Goal: Information Seeking & Learning: Learn about a topic

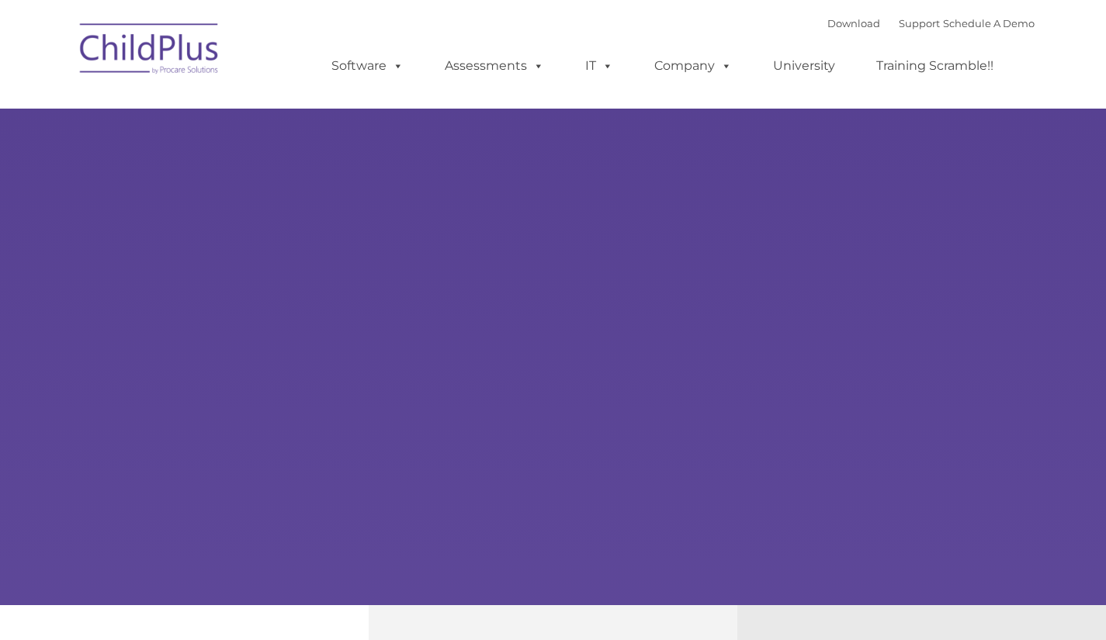
select select "MEDIUM"
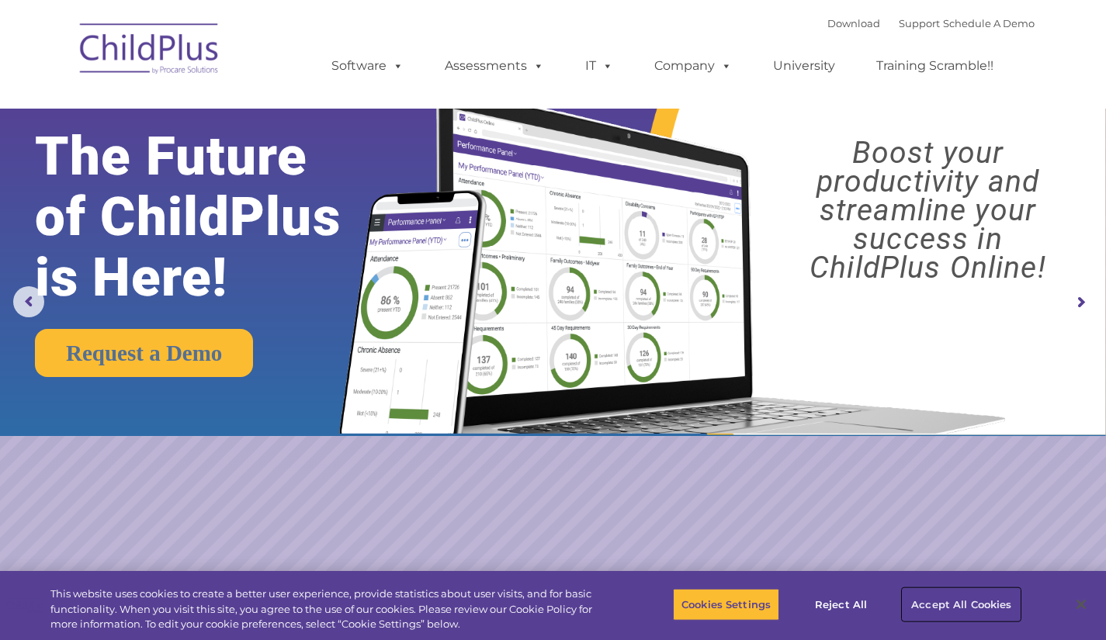
click at [971, 608] on button "Accept All Cookies" at bounding box center [961, 604] width 117 height 33
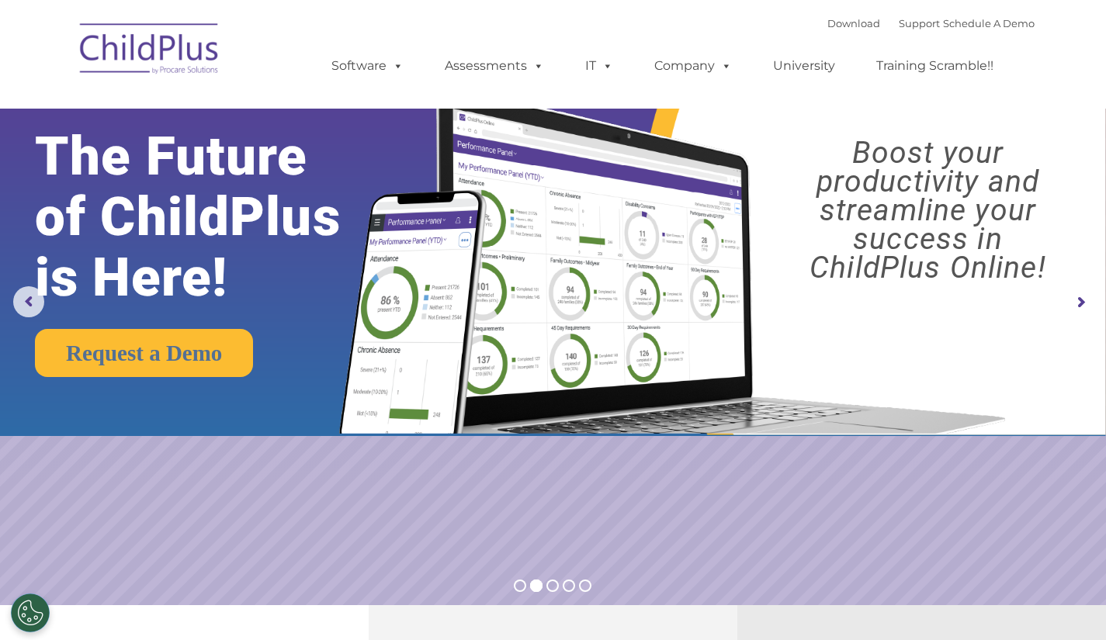
click at [659, 517] on rs-slide "Request a Demo The Future of ChildPlus is Here! Boost your productivity and str…" at bounding box center [553, 303] width 1106 height 606
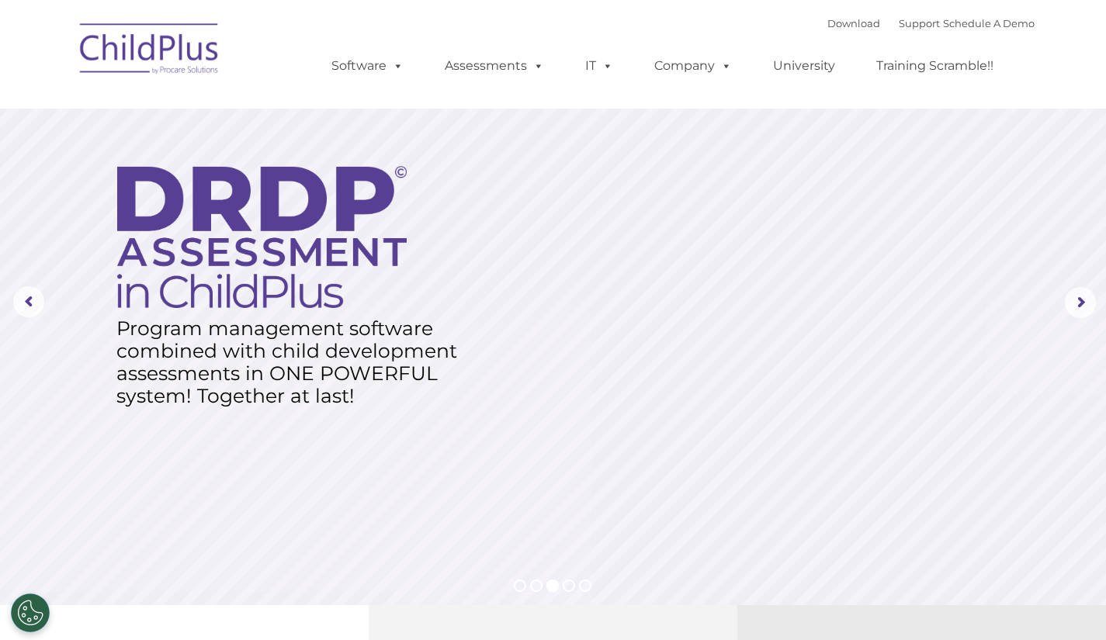
click at [659, 517] on rs-layer at bounding box center [553, 303] width 1106 height 606
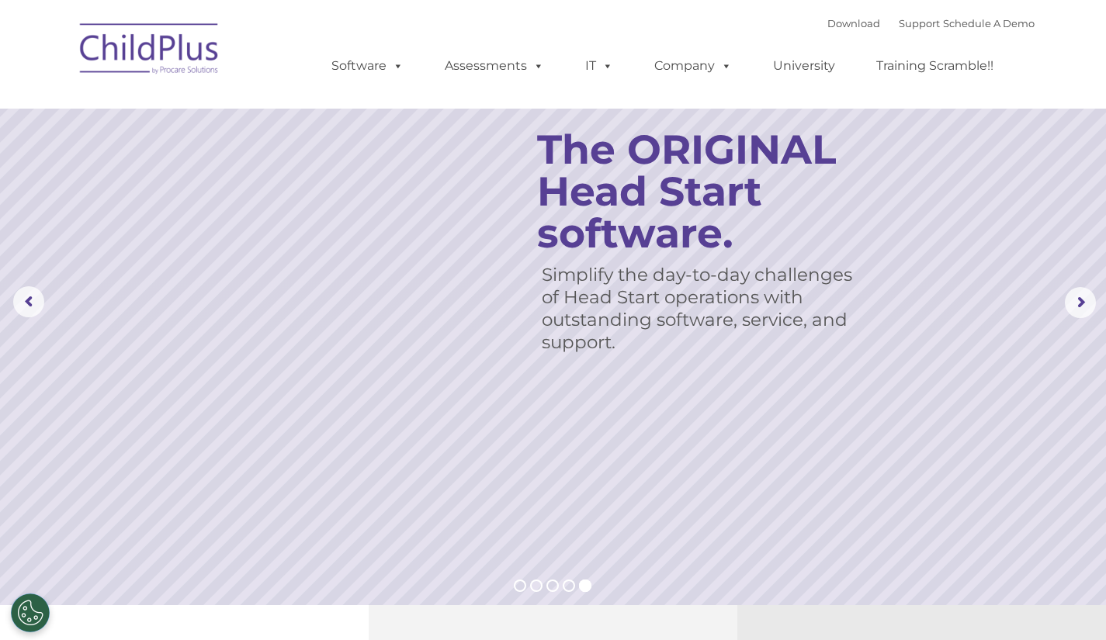
drag, startPoint x: 1091, startPoint y: 1, endPoint x: 744, endPoint y: 117, distance: 366.0
click at [744, 117] on rs-slide "Simplify the day-to-day challenges of Head Start operations with outstanding so…" at bounding box center [553, 303] width 1106 height 606
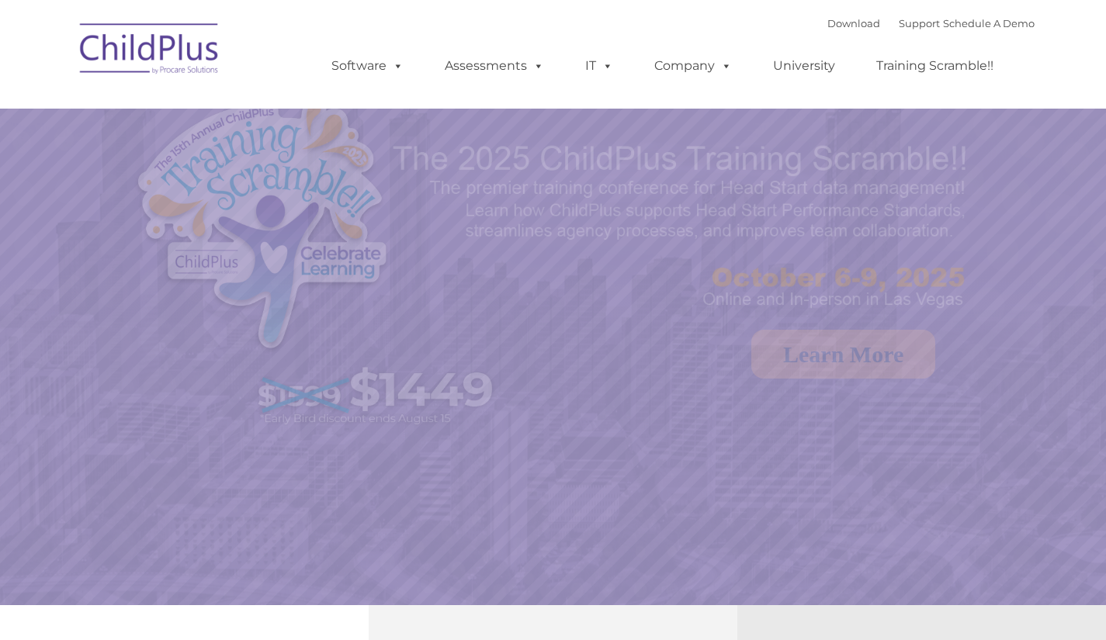
select select "MEDIUM"
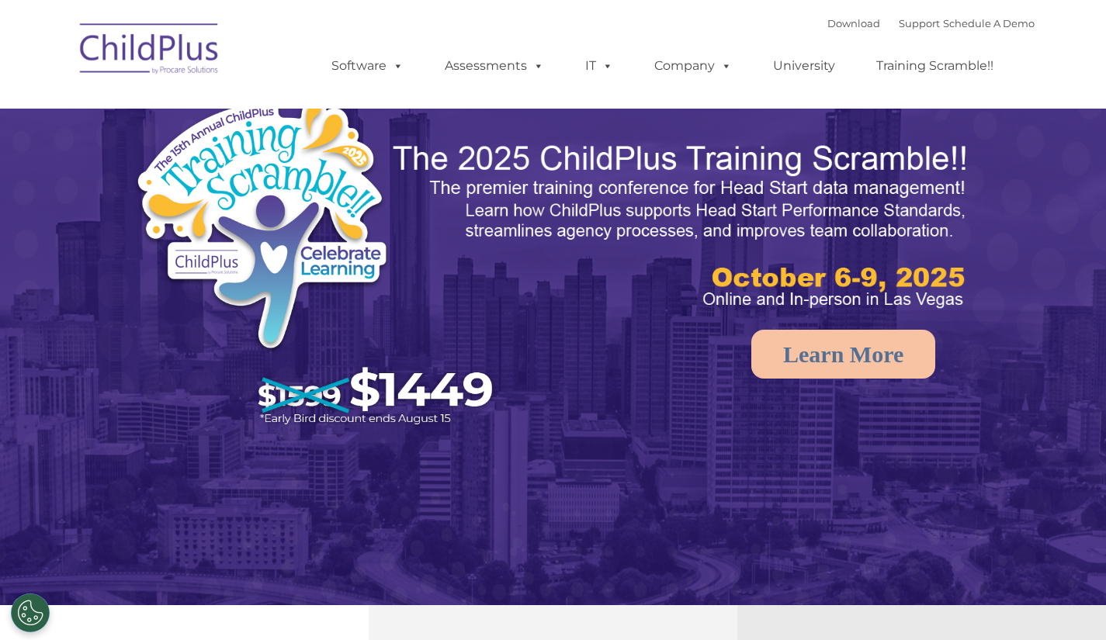
click at [359, 179] on img at bounding box center [320, 265] width 372 height 343
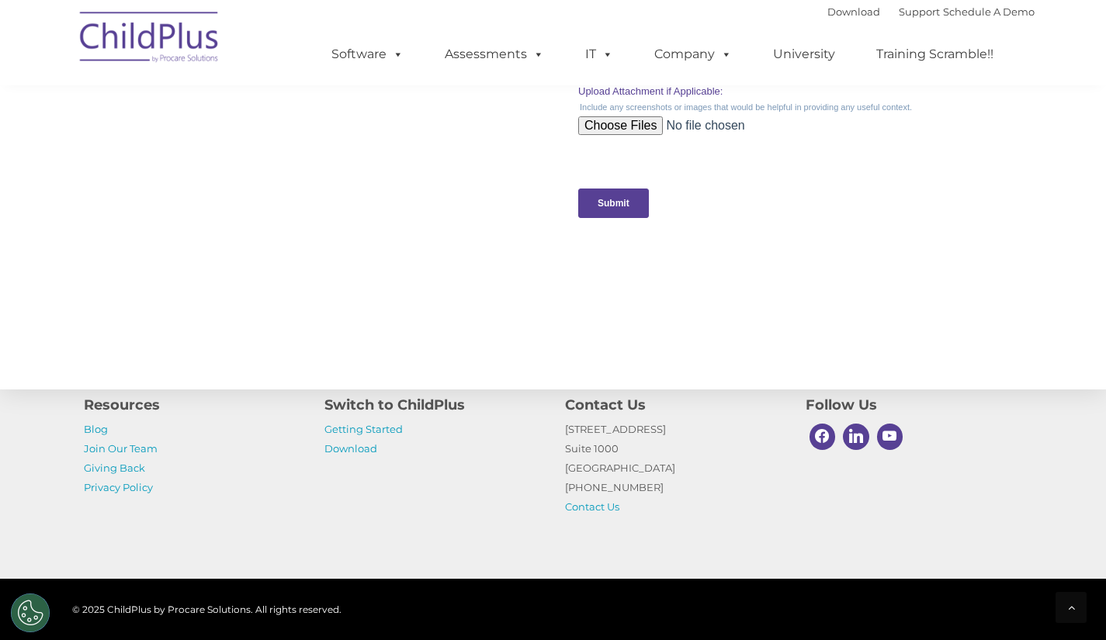
scroll to position [1518, 0]
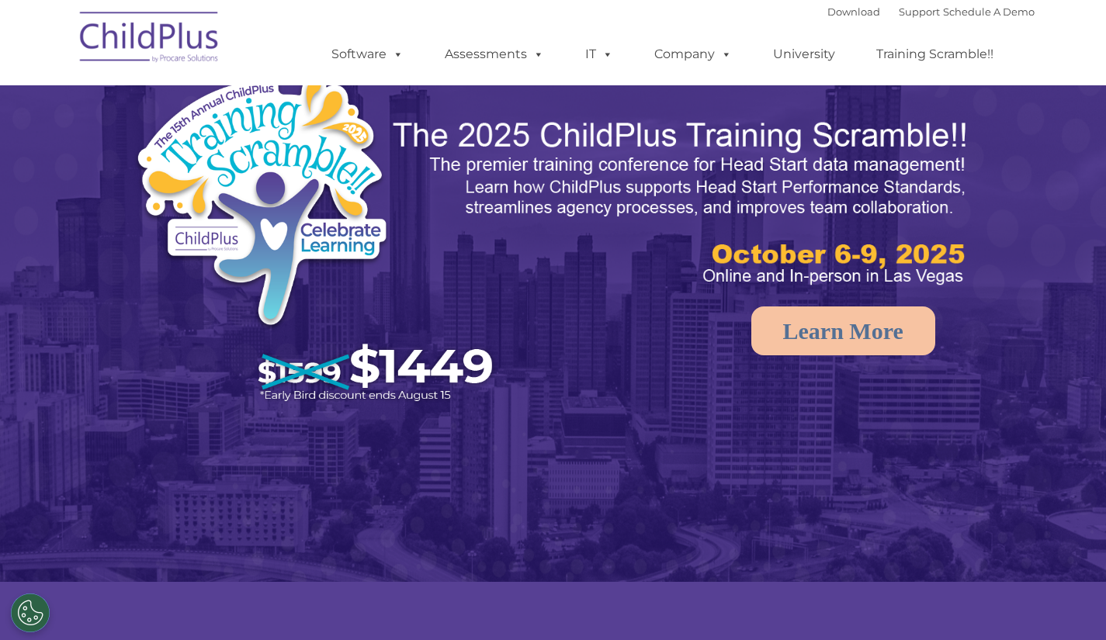
click at [206, 249] on img at bounding box center [320, 242] width 372 height 343
click at [534, 567] on rs-bullet at bounding box center [535, 563] width 12 height 12
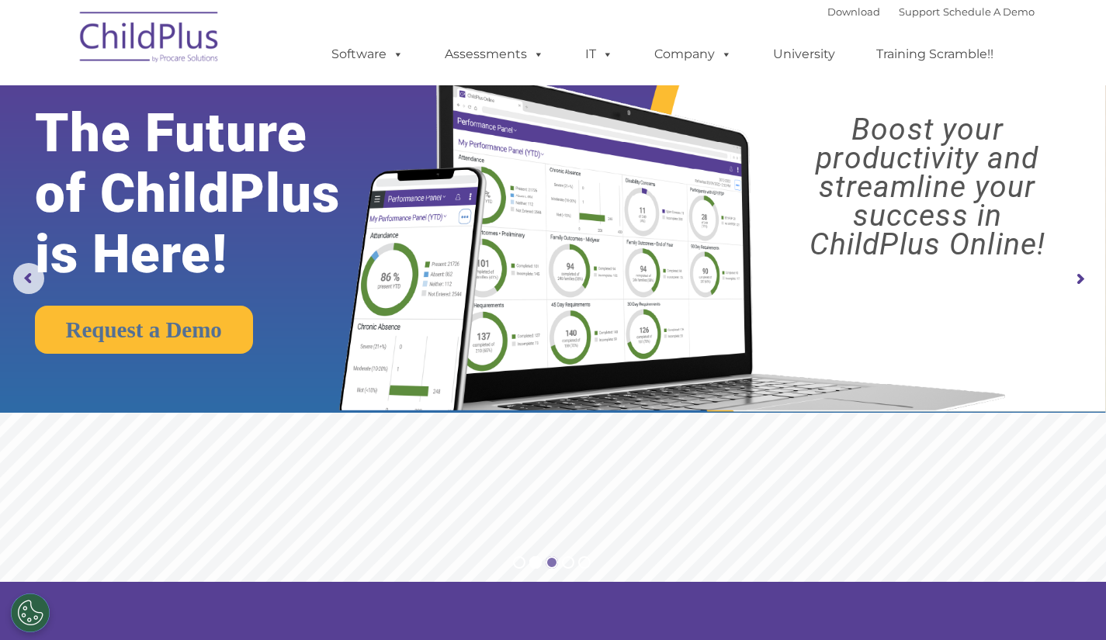
click at [552, 567] on rs-bullet at bounding box center [552, 563] width 12 height 12
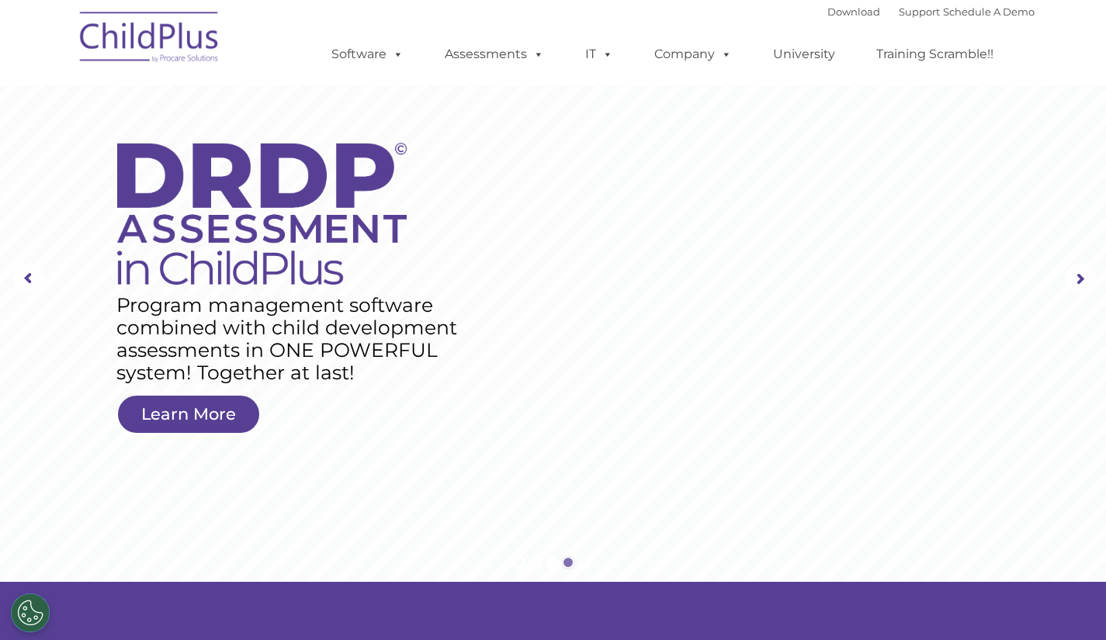
click at [571, 561] on rs-bullet at bounding box center [568, 563] width 12 height 12
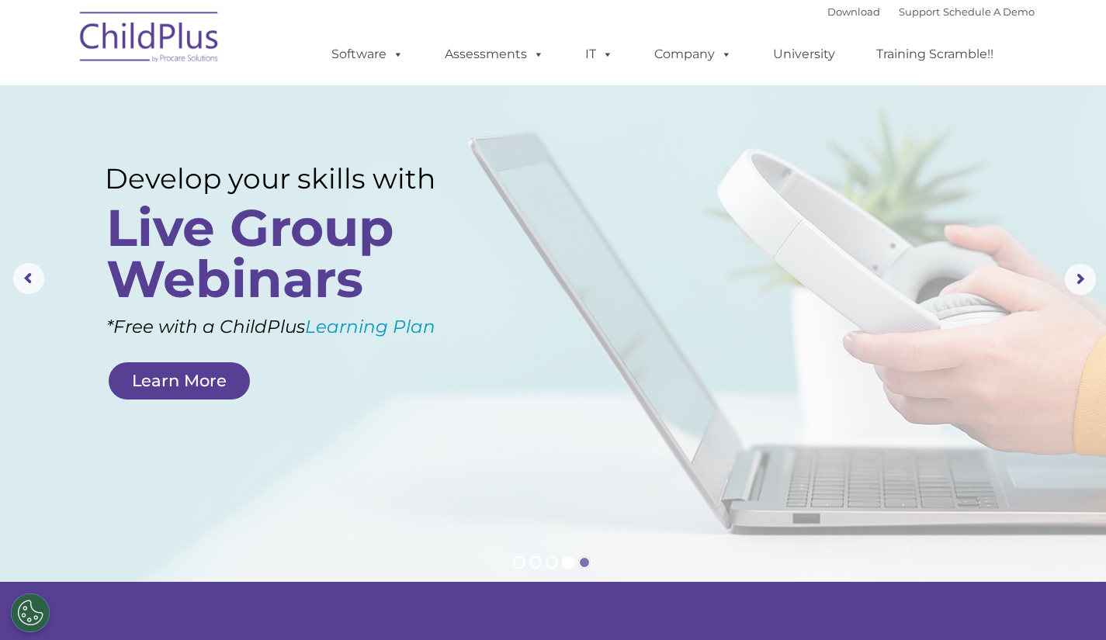
click at [585, 564] on rs-bullet at bounding box center [584, 563] width 12 height 12
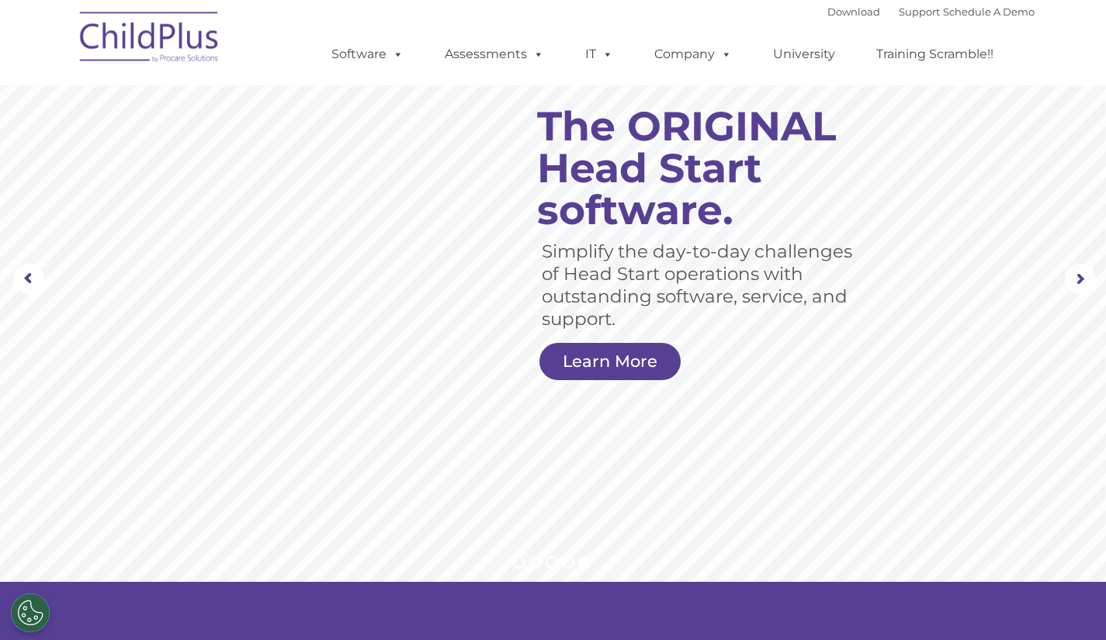
drag, startPoint x: 817, startPoint y: 59, endPoint x: 886, endPoint y: 87, distance: 73.8
click at [817, 59] on link "University" at bounding box center [804, 54] width 93 height 31
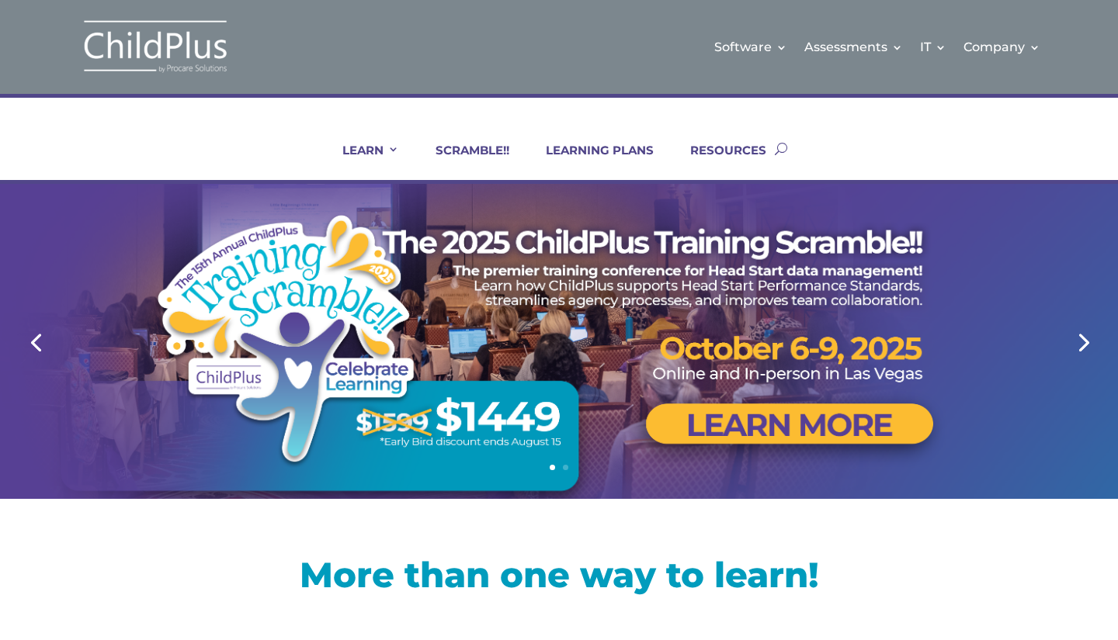
click at [37, 355] on link "Previous" at bounding box center [35, 341] width 37 height 37
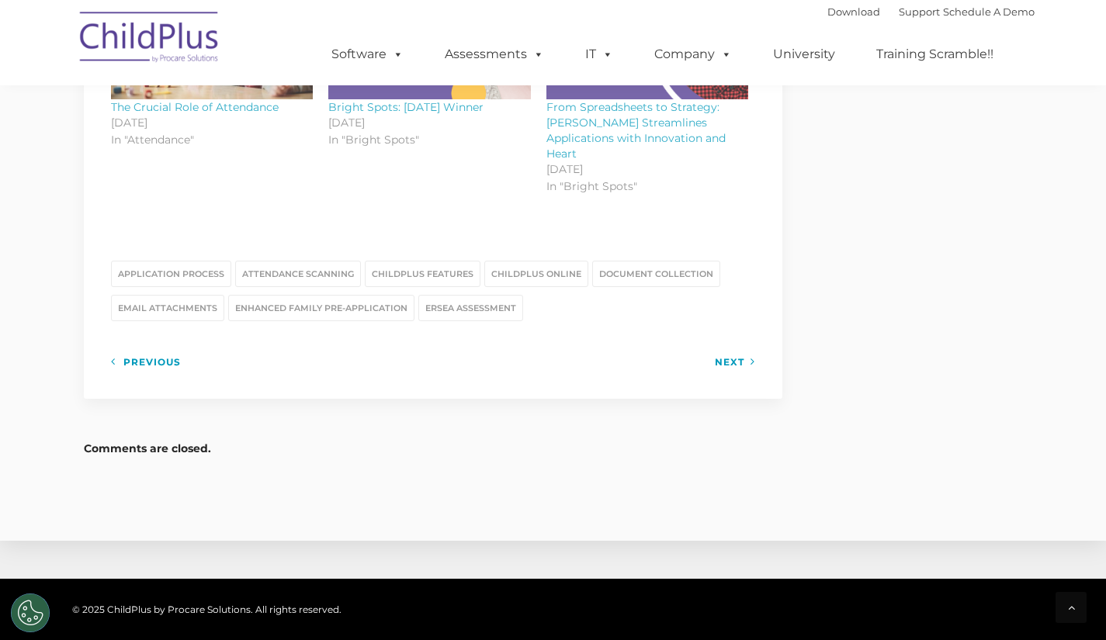
scroll to position [2011, 0]
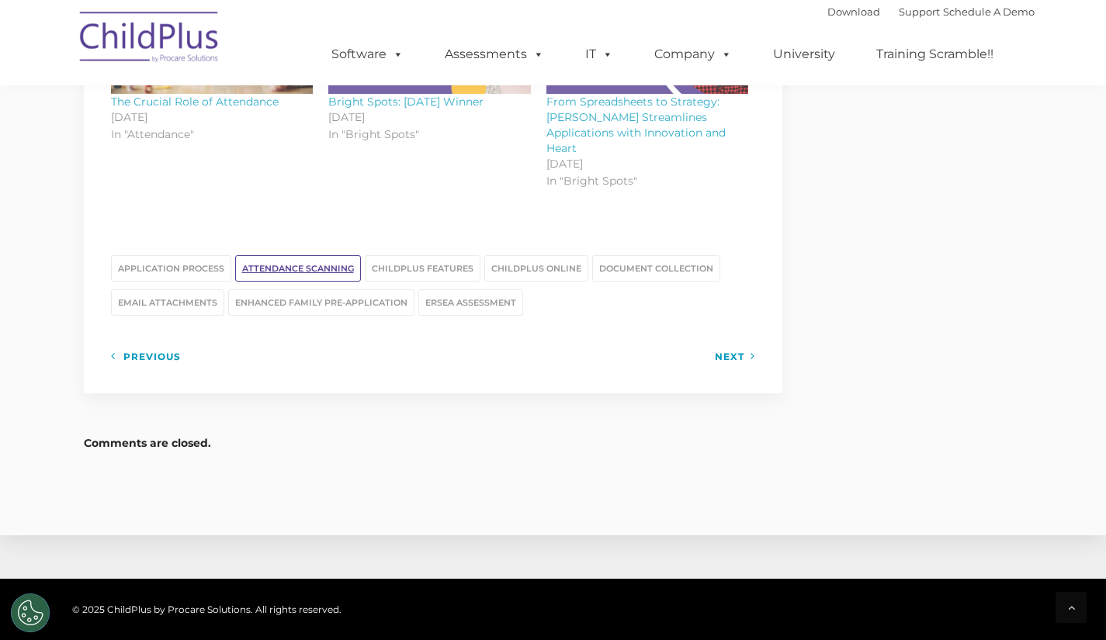
click at [316, 255] on link "attendance scanning" at bounding box center [298, 268] width 126 height 26
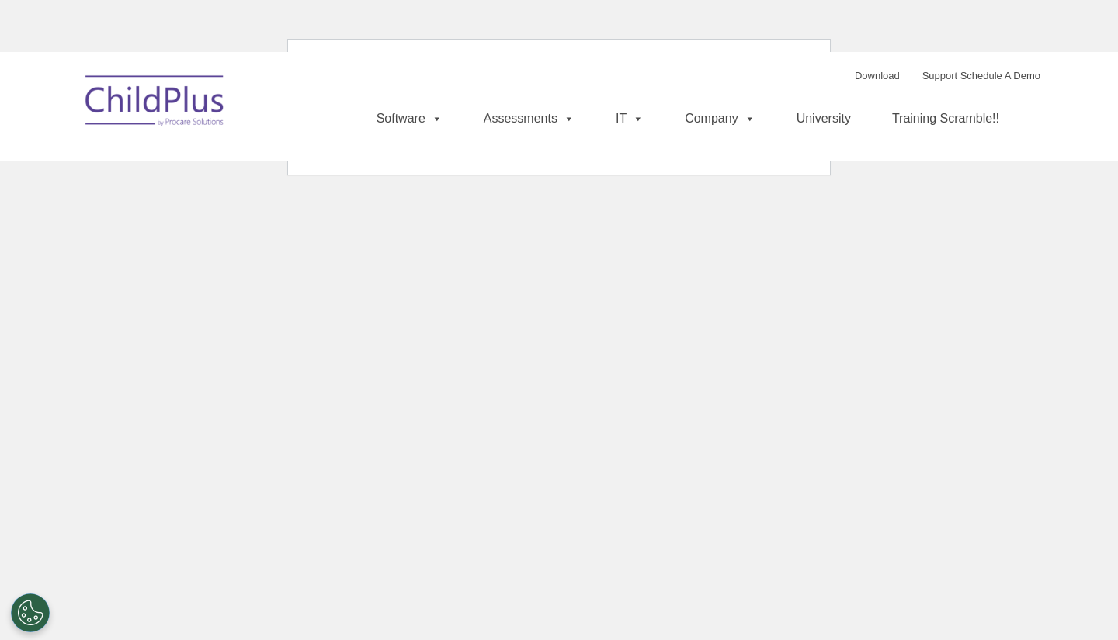
click at [316, 200] on html "Download Support | Schedule A Demo Search for: Search MENU MENU Software ChildP…" at bounding box center [559, 100] width 1118 height 200
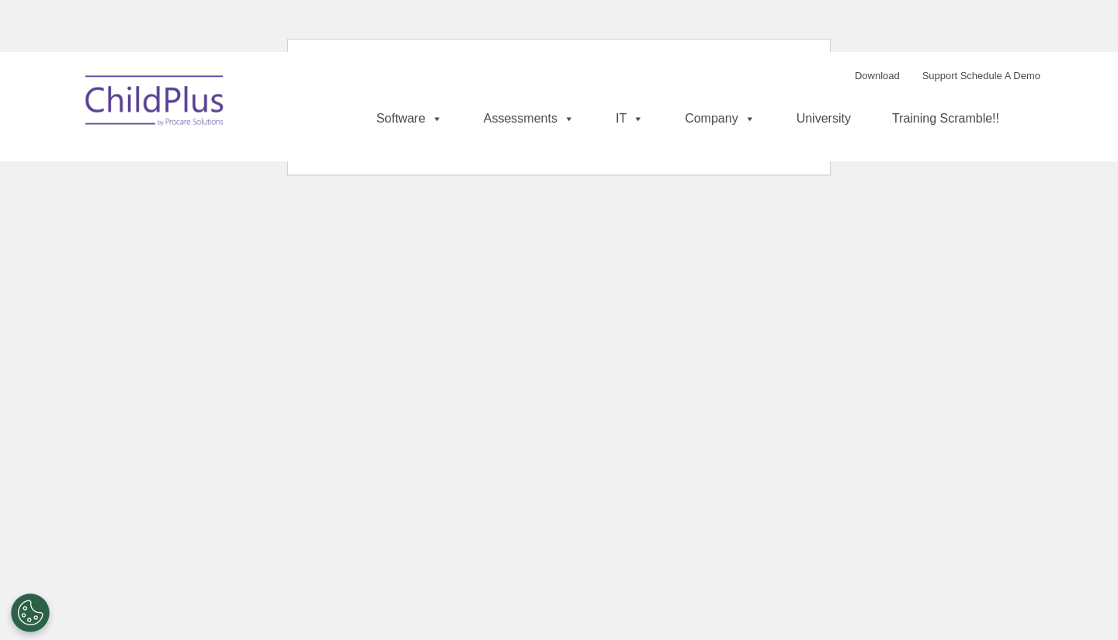
click at [316, 200] on html "Download Support | Schedule A Demo Search for: Search MENU MENU Software ChildP…" at bounding box center [559, 100] width 1118 height 200
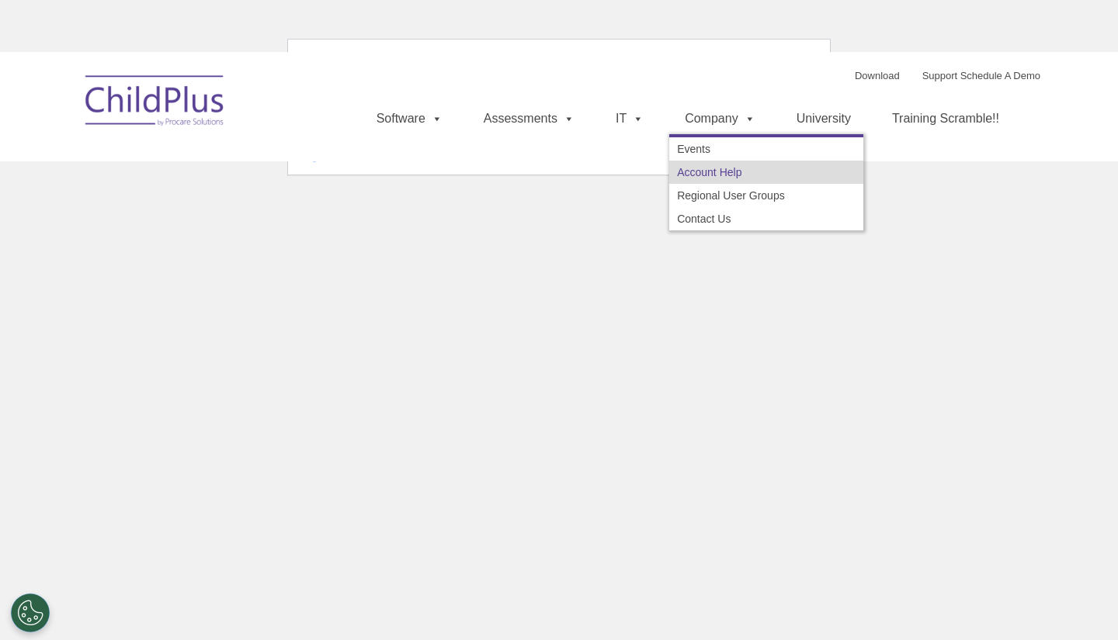
click at [696, 171] on link "Account Help" at bounding box center [766, 172] width 194 height 23
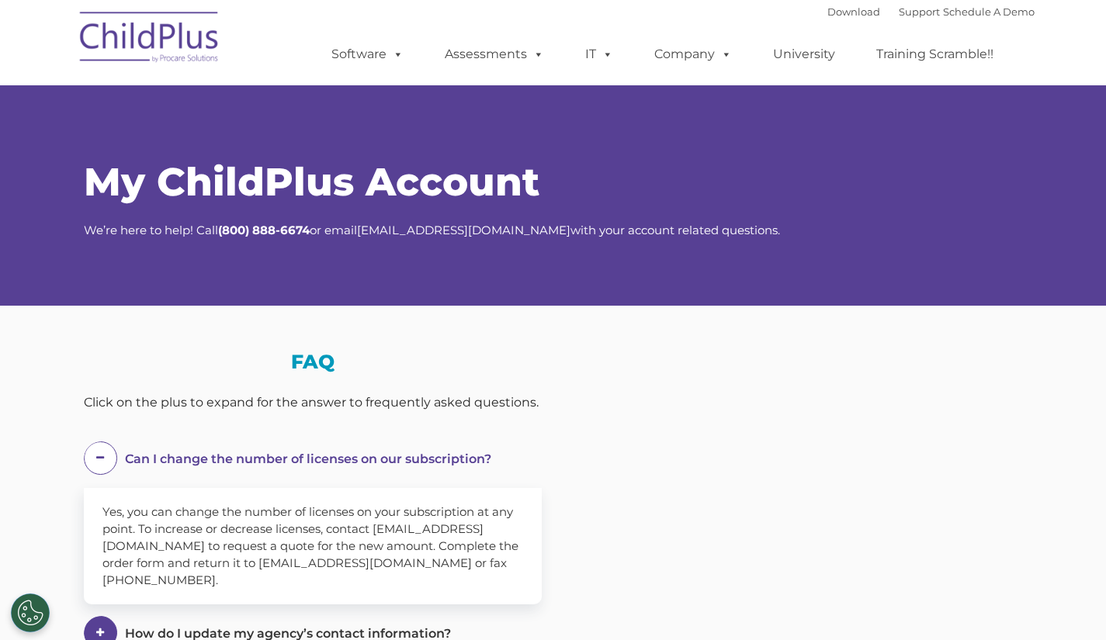
select select "MEDIUM"
